Goal: Communication & Community: Answer question/provide support

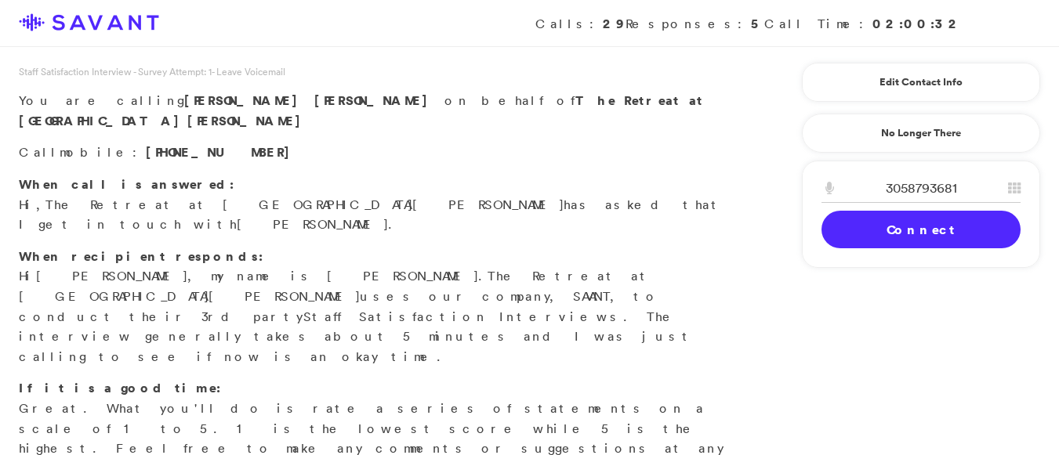
click at [875, 241] on link "Connect" at bounding box center [920, 230] width 199 height 38
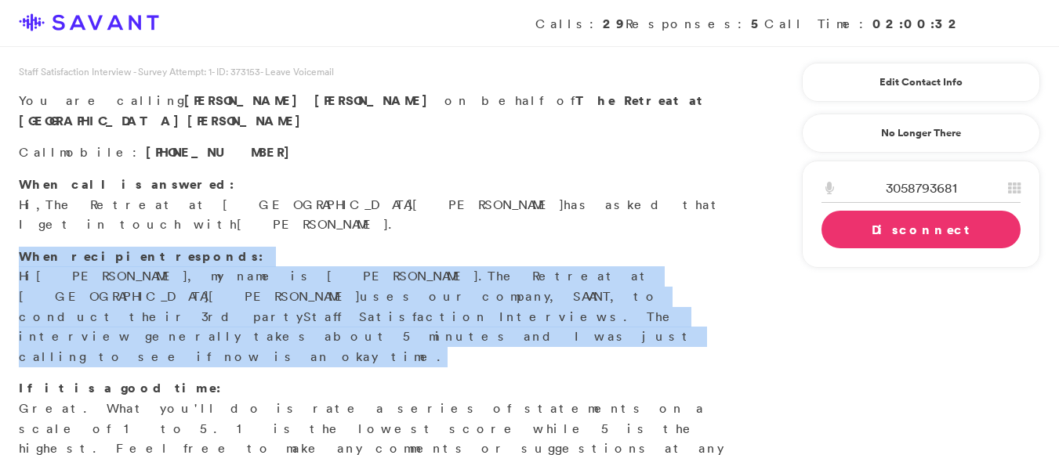
drag, startPoint x: 1056, startPoint y: 197, endPoint x: 1070, endPoint y: 255, distance: 60.3
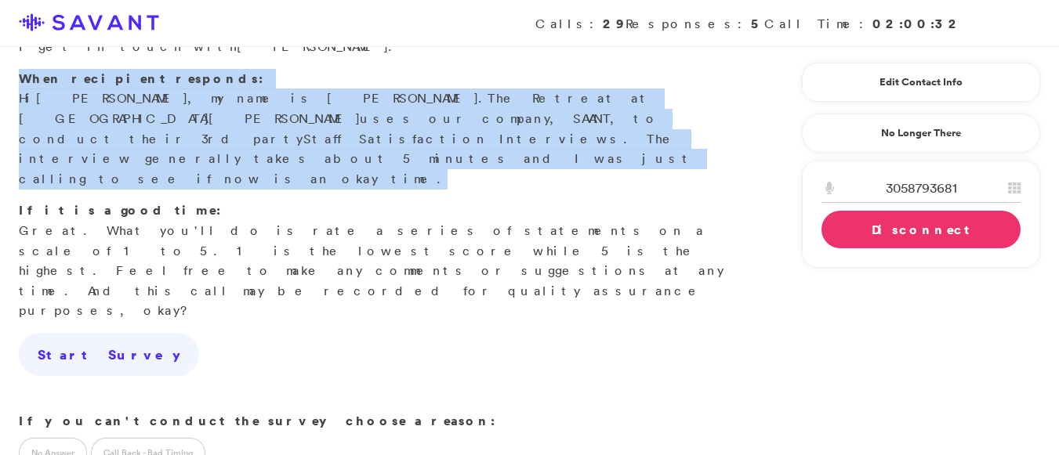
scroll to position [186, 0]
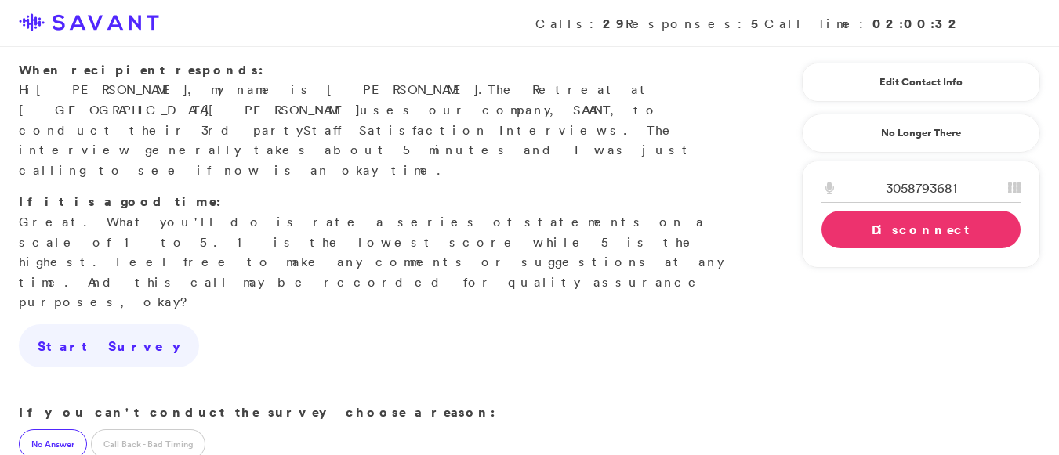
click at [52, 429] on label "No Answer" at bounding box center [53, 444] width 68 height 30
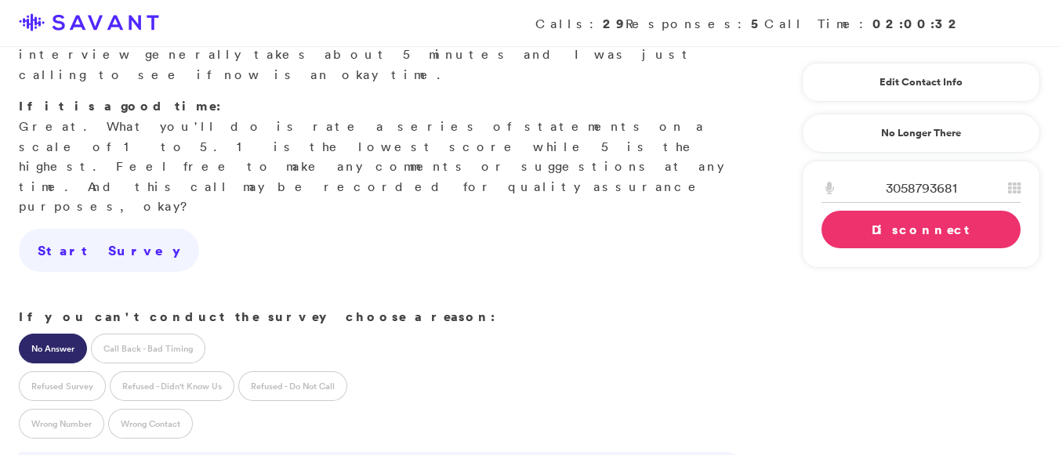
scroll to position [284, 0]
click at [915, 223] on link "Disconnect" at bounding box center [920, 230] width 199 height 38
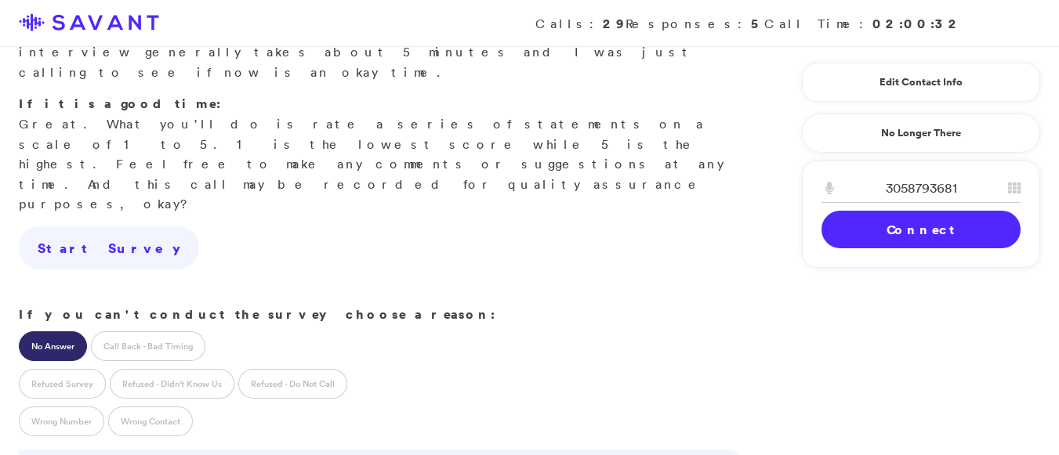
drag, startPoint x: 1057, startPoint y: 273, endPoint x: 1070, endPoint y: 353, distance: 81.7
click at [1058, 353] on html "Calls: 29 Responses: 5 Call Time: 02:00:32 Staff Satisfaction Interview - Surve…" at bounding box center [529, 348] width 1059 height 1265
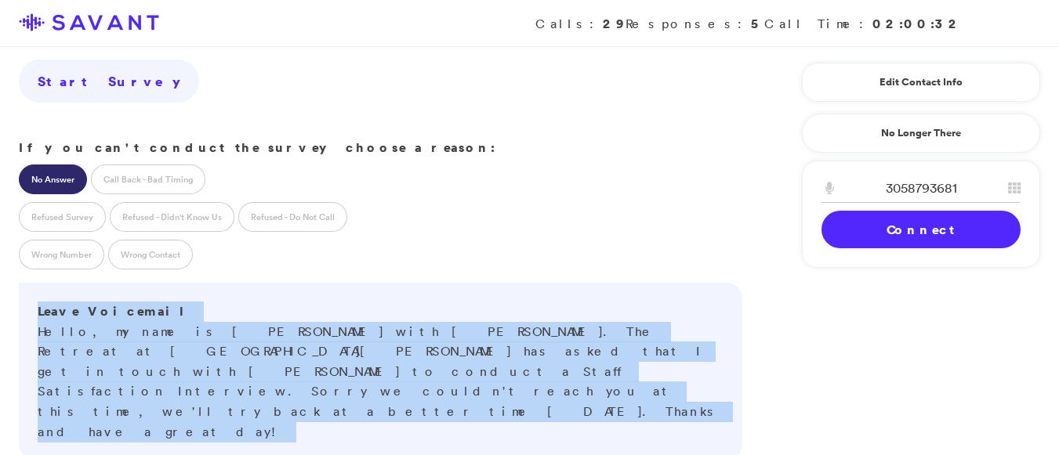
scroll to position [505, 0]
